Goal: Use online tool/utility: Use online tool/utility

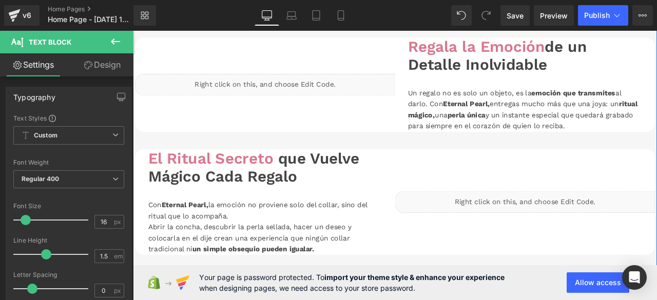
scroll to position [718, 0]
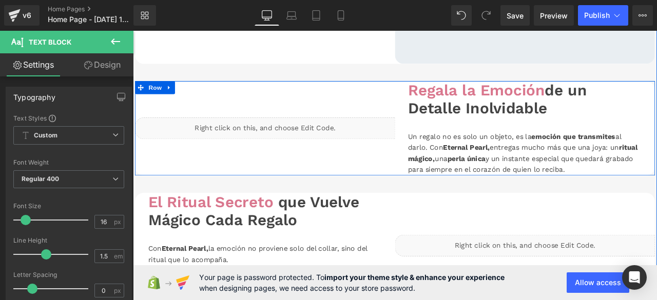
click at [302, 140] on div "Liquid" at bounding box center [289, 146] width 308 height 26
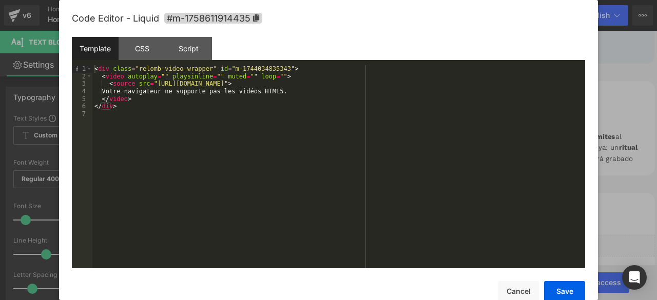
click at [400, 85] on div "< div class = "relomb-video-wrapper" id = "m-1744034835343" > < video autoplay …" at bounding box center [338, 174] width 492 height 218
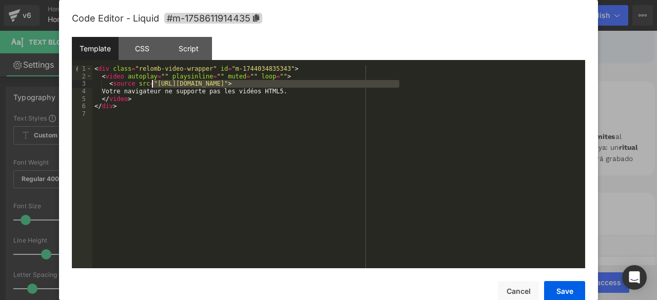
drag, startPoint x: 400, startPoint y: 85, endPoint x: 153, endPoint y: 83, distance: 246.7
click at [153, 83] on div "< div class = "relomb-video-wrapper" id = "m-1744034835343" > < video autoplay …" at bounding box center [338, 174] width 492 height 218
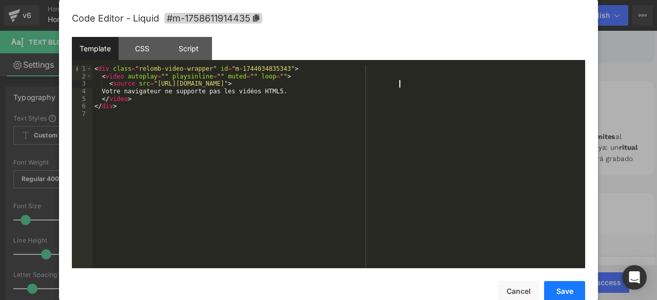
click at [559, 289] on button "Save" at bounding box center [564, 291] width 41 height 21
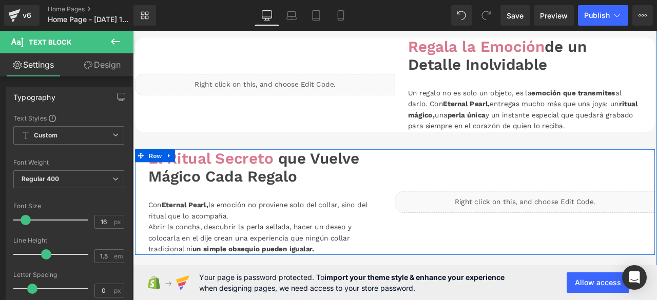
scroll to position [821, 0]
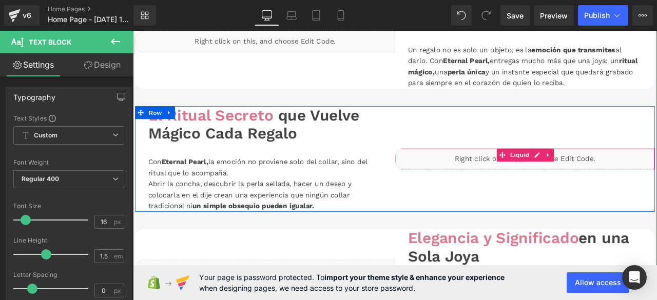
click at [606, 177] on div "Liquid" at bounding box center [597, 183] width 308 height 26
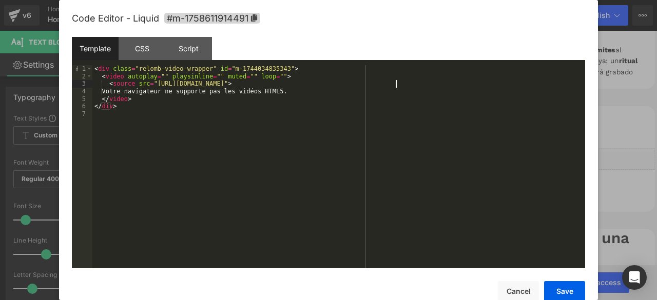
click at [397, 85] on div "< div class = "relomb-video-wrapper" id = "m-1744034835343" > < video autoplay …" at bounding box center [338, 174] width 492 height 218
click at [564, 290] on button "Save" at bounding box center [564, 291] width 41 height 21
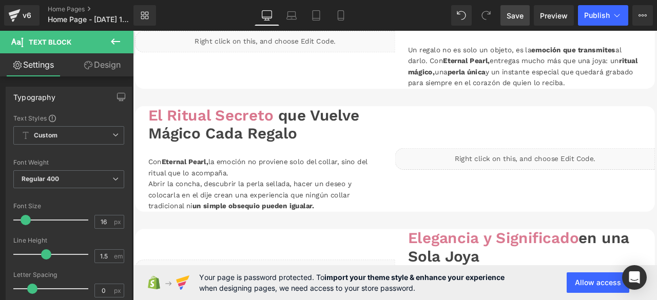
click at [519, 14] on span "Save" at bounding box center [514, 15] width 17 height 11
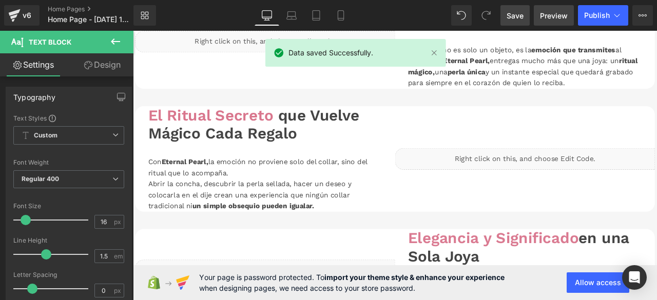
click at [550, 17] on span "Preview" at bounding box center [554, 15] width 28 height 11
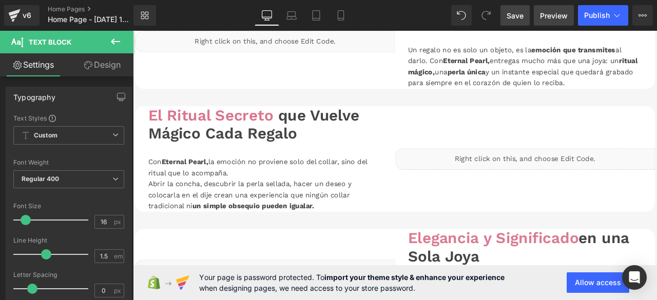
click at [559, 12] on span "Preview" at bounding box center [554, 15] width 28 height 11
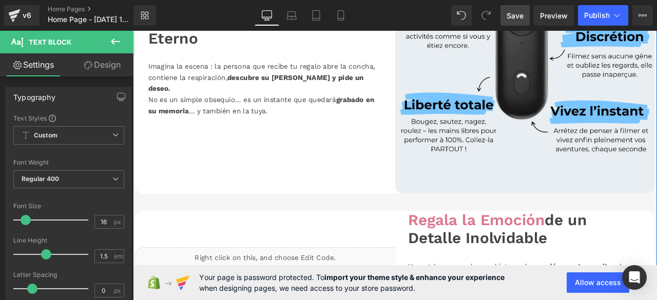
scroll to position [513, 0]
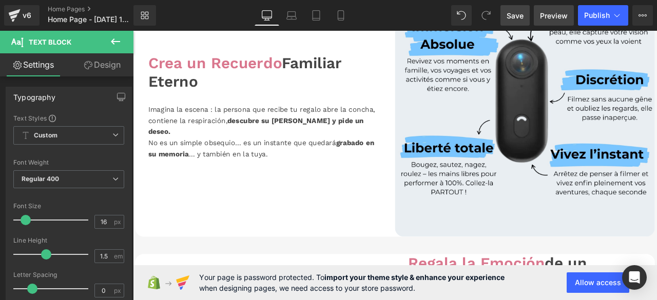
click at [558, 12] on span "Preview" at bounding box center [554, 15] width 28 height 11
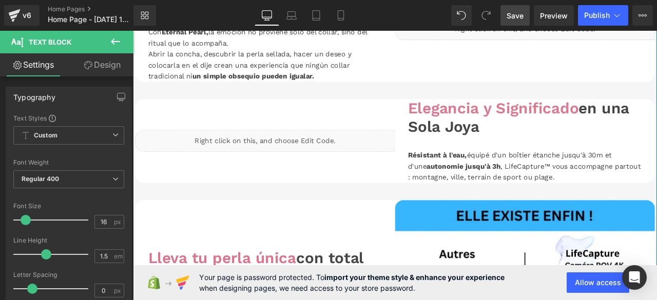
scroll to position [1077, 0]
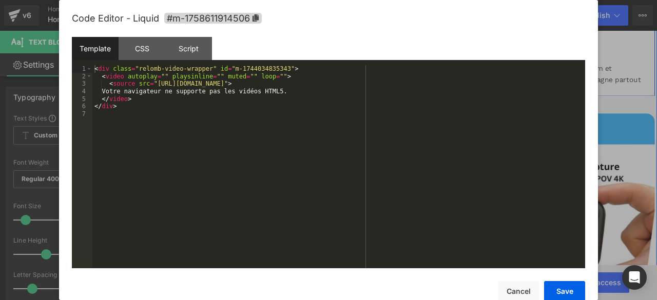
click at [300, 49] on div "Liquid" at bounding box center [289, 59] width 308 height 26
click at [519, 296] on button "Cancel" at bounding box center [518, 291] width 41 height 21
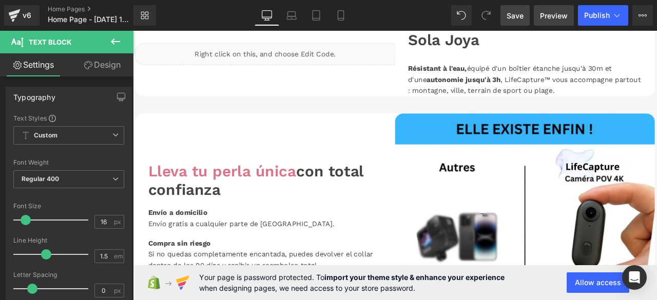
click at [549, 15] on span "Preview" at bounding box center [554, 15] width 28 height 11
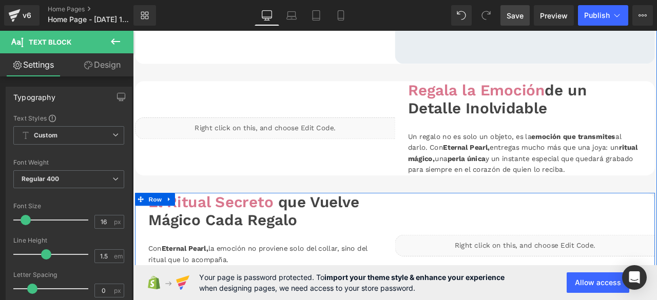
scroll to position [821, 0]
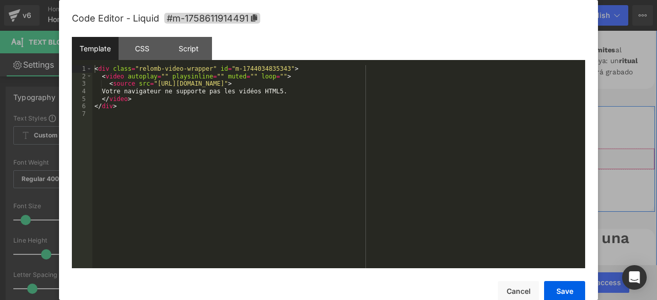
click at [607, 176] on div "Liquid" at bounding box center [597, 183] width 308 height 26
click at [398, 85] on div "< div class = "relomb-video-wrapper" id = "m-1744034835343" > < video autoplay …" at bounding box center [338, 174] width 492 height 218
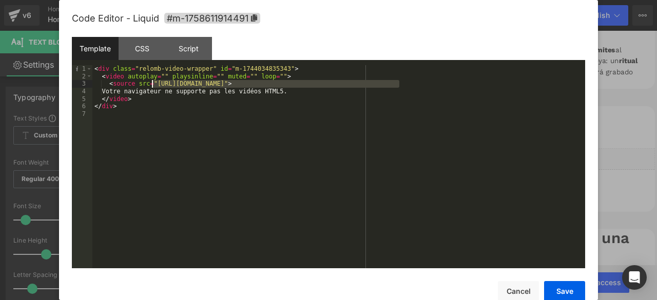
drag, startPoint x: 398, startPoint y: 85, endPoint x: 157, endPoint y: 84, distance: 241.1
click at [157, 84] on div "< div class = "relomb-video-wrapper" id = "m-1744034835343" > < video autoplay …" at bounding box center [338, 174] width 492 height 218
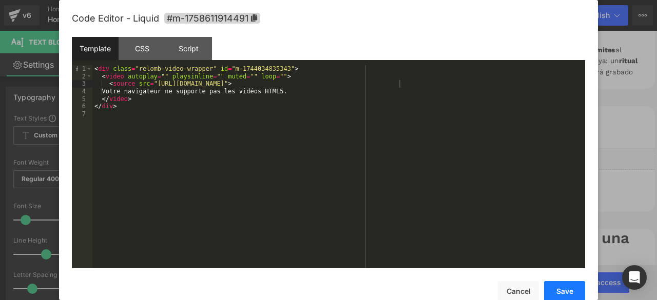
click at [555, 294] on button "Save" at bounding box center [564, 291] width 41 height 21
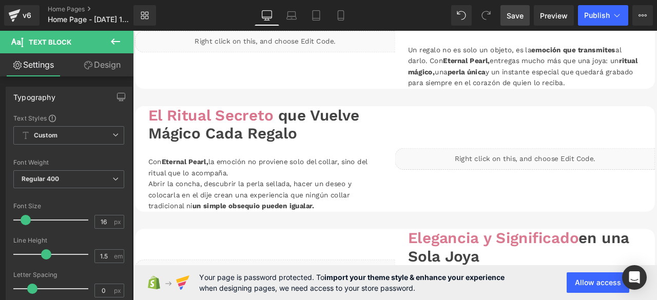
click at [513, 13] on span "Save" at bounding box center [514, 15] width 17 height 11
click at [556, 11] on span "Preview" at bounding box center [554, 15] width 28 height 11
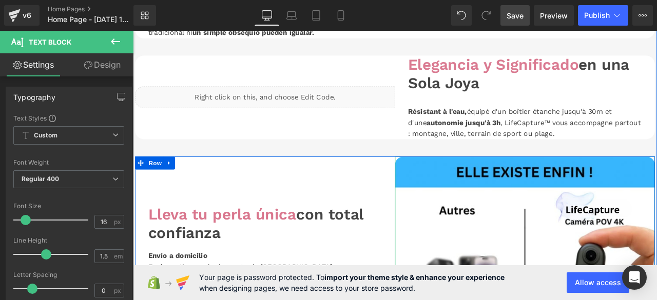
scroll to position [975, 0]
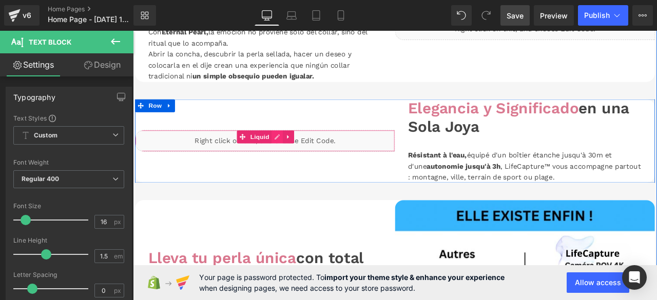
click at [300, 154] on div "Liquid" at bounding box center [289, 161] width 308 height 26
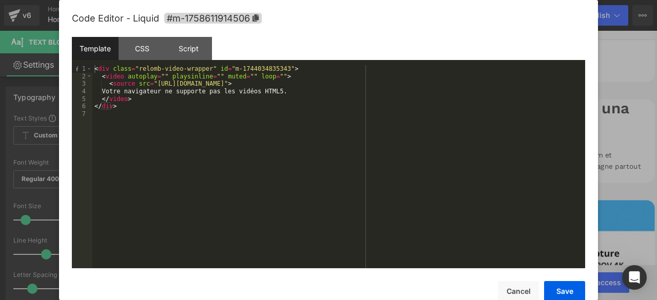
click at [398, 88] on div "< div class = "relomb-video-wrapper" id = "m-1744034835343" > < video autoplay …" at bounding box center [338, 174] width 492 height 218
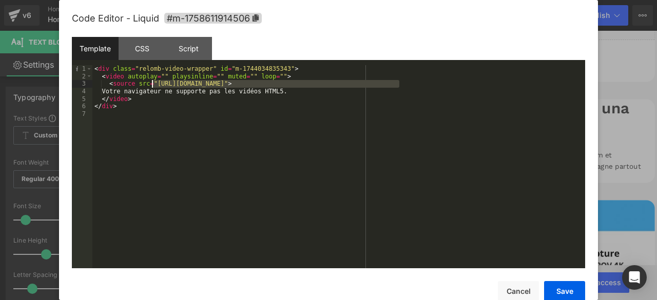
drag, startPoint x: 398, startPoint y: 84, endPoint x: 152, endPoint y: 82, distance: 245.2
click at [152, 82] on div "< div class = "relomb-video-wrapper" id = "m-1744034835343" > < video autoplay …" at bounding box center [338, 174] width 492 height 218
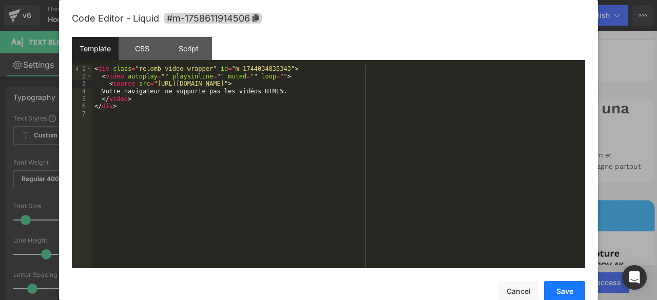
click at [566, 290] on button "Save" at bounding box center [564, 291] width 41 height 21
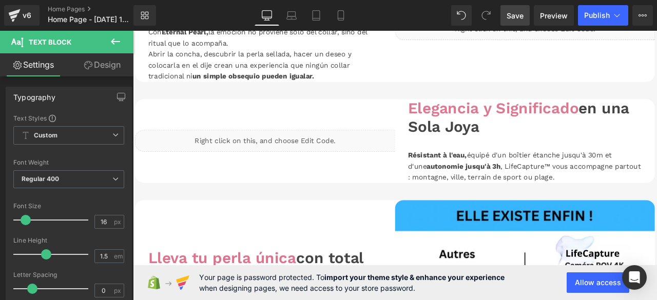
click at [507, 17] on span "Save" at bounding box center [514, 15] width 17 height 11
click at [544, 17] on span "Preview" at bounding box center [554, 15] width 28 height 11
